Goal: Task Accomplishment & Management: Use online tool/utility

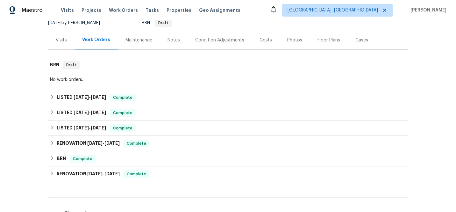
scroll to position [67, 0]
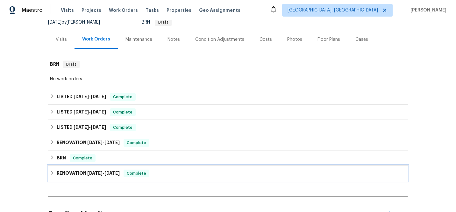
click at [89, 171] on span "[DATE]" at bounding box center [94, 173] width 15 height 4
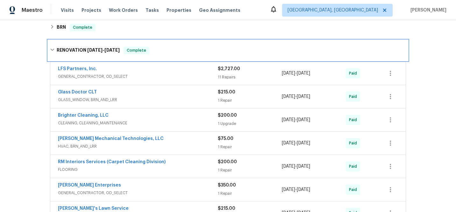
scroll to position [199, 0]
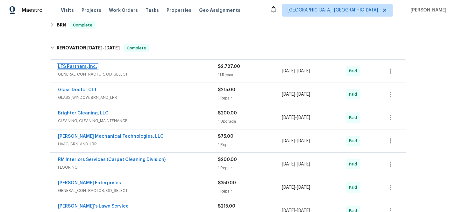
click at [68, 66] on link "LFS Partners, Inc." at bounding box center [77, 66] width 39 height 4
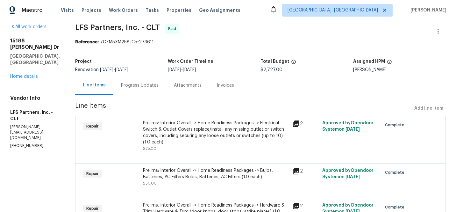
scroll to position [5, 0]
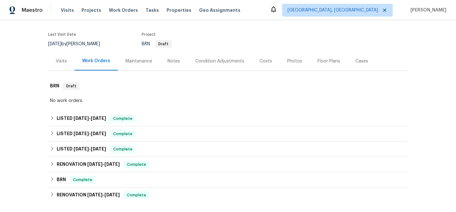
scroll to position [133, 0]
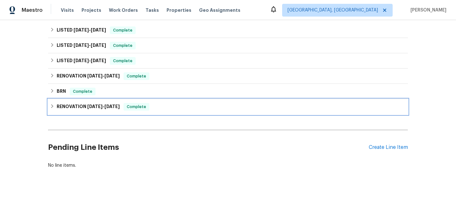
click at [76, 104] on h6 "RENOVATION [DATE] - [DATE]" at bounding box center [88, 107] width 63 height 8
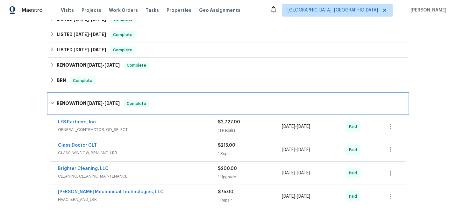
scroll to position [134, 0]
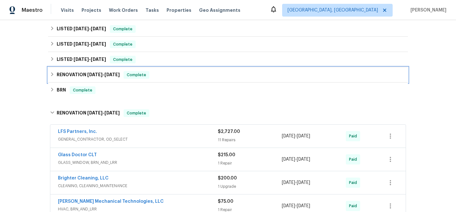
click at [76, 72] on h6 "RENOVATION [DATE] - [DATE]" at bounding box center [88, 75] width 63 height 8
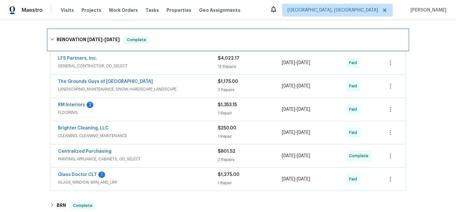
scroll to position [179, 0]
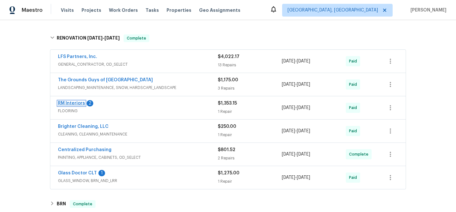
click at [66, 104] on link "RM Interiors" at bounding box center [71, 103] width 27 height 4
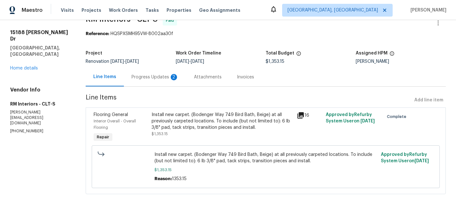
scroll to position [15, 0]
click at [245, 75] on div "Invoices" at bounding box center [245, 77] width 17 height 6
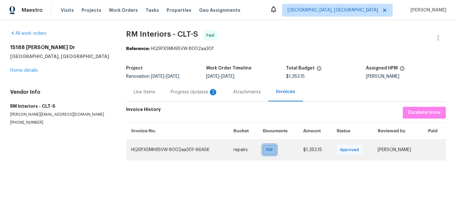
click at [268, 151] on div "PDF" at bounding box center [270, 150] width 14 height 10
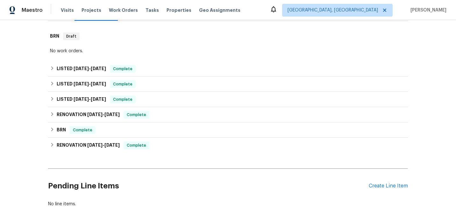
scroll to position [98, 0]
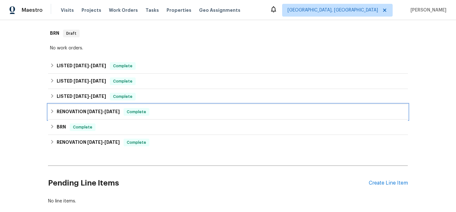
click at [75, 111] on h6 "RENOVATION [DATE] - [DATE]" at bounding box center [88, 112] width 63 height 8
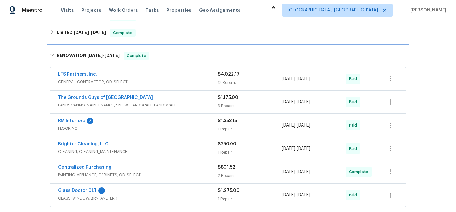
scroll to position [163, 0]
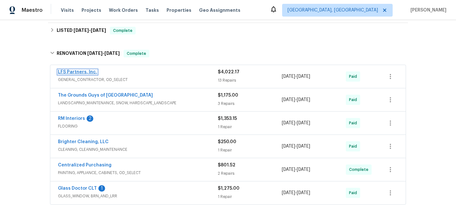
click at [64, 70] on link "LFS Partners, Inc." at bounding box center [77, 72] width 39 height 4
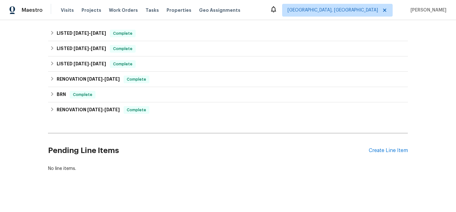
scroll to position [133, 0]
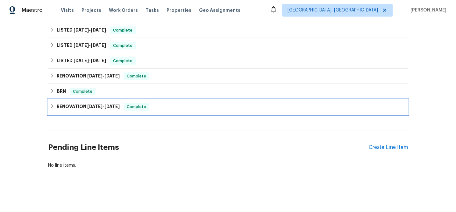
click at [73, 106] on h6 "RENOVATION 12/19/19 - 4/19/23" at bounding box center [88, 107] width 63 height 8
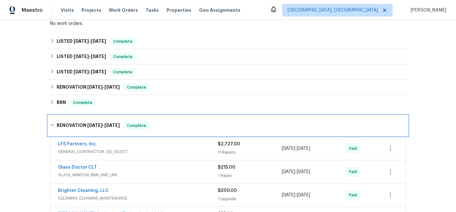
scroll to position [119, 0]
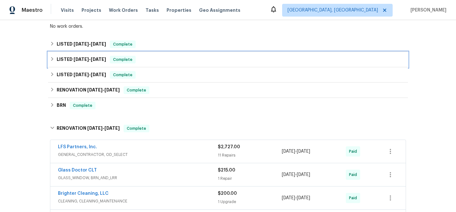
click at [68, 58] on h6 "LISTED 7/23/25 - 7/29/25" at bounding box center [81, 60] width 49 height 8
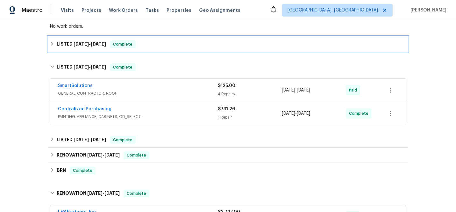
click at [68, 43] on h6 "LISTED 7/23/25 - 7/29/25" at bounding box center [81, 44] width 49 height 8
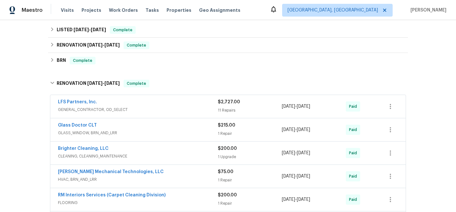
scroll to position [262, 0]
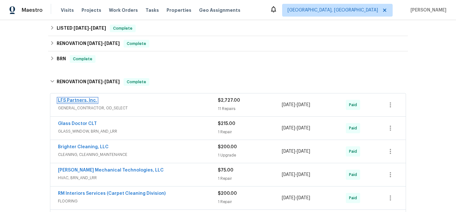
click at [73, 98] on link "LFS Partners, Inc." at bounding box center [77, 100] width 39 height 4
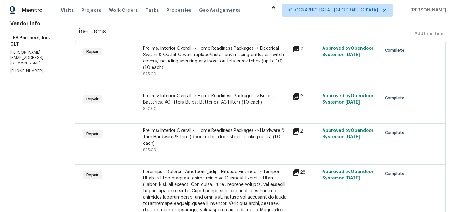
scroll to position [83, 0]
